Goal: Task Accomplishment & Management: Manage account settings

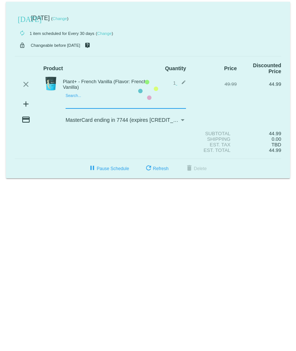
click at [100, 104] on mat-card "[DATE] [DATE] ( Change ) autorenew 1 item scheduled for Every 30 days ( Change …" at bounding box center [148, 90] width 285 height 176
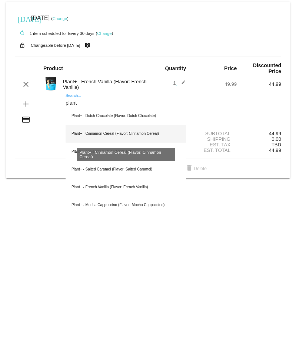
type input "plant"
click at [128, 129] on div "Plant+ - Cinnamon Cereal (Flavor: Cinnamon Cereal)" at bounding box center [126, 134] width 121 height 18
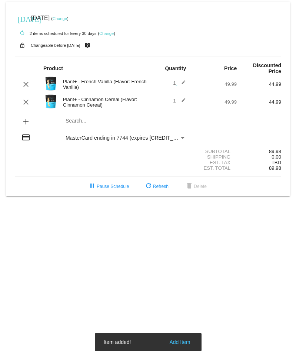
click at [90, 117] on div "Search..." at bounding box center [126, 119] width 121 height 14
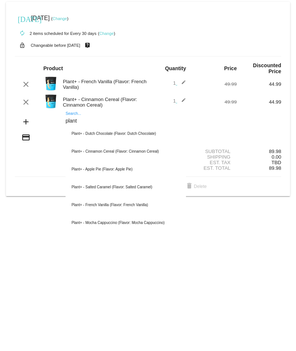
type input "plant"
click at [43, 171] on section "Subtotal 89.98 Shipping 0.00 Est. Tax TBD Est. Total 89.98" at bounding box center [148, 160] width 267 height 34
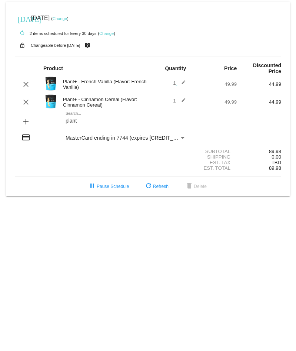
click at [184, 81] on mat-icon "edit" at bounding box center [181, 84] width 9 height 9
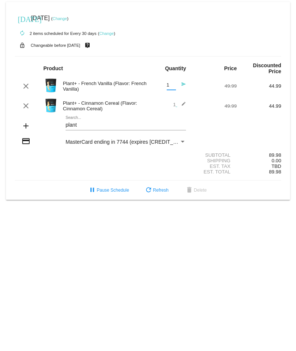
click at [175, 86] on input "1" at bounding box center [171, 85] width 9 height 6
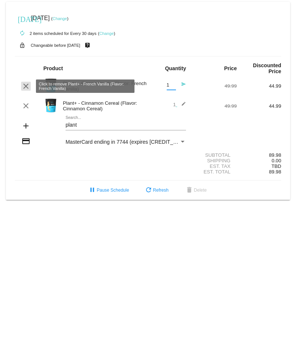
click at [22, 85] on mat-icon "clear" at bounding box center [26, 86] width 9 height 9
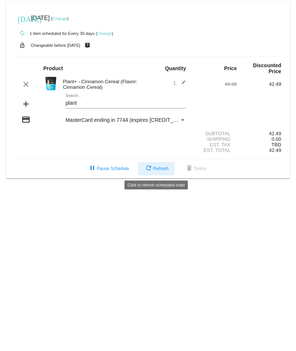
click at [152, 165] on mat-icon "refresh" at bounding box center [148, 168] width 9 height 9
